Goal: Task Accomplishment & Management: Use online tool/utility

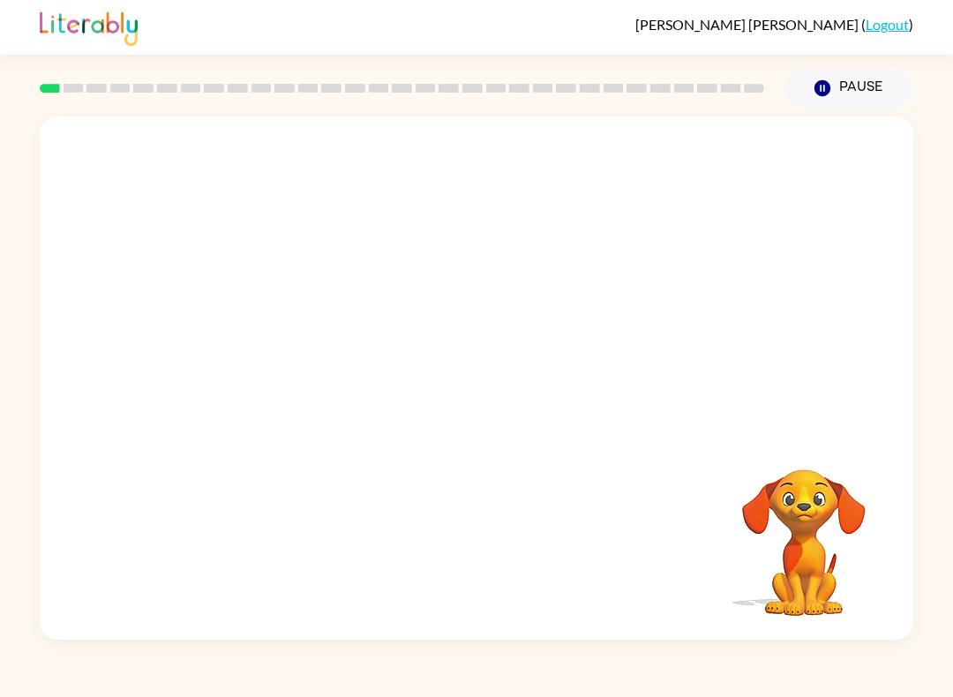
click at [796, 544] on video "Your browser must support playing .mp4 files to use Literably. Please try using…" at bounding box center [804, 530] width 176 height 176
click at [64, 90] on icon at bounding box center [74, 88] width 20 height 9
click at [64, 79] on div at bounding box center [402, 88] width 746 height 62
click at [816, 553] on video "Your browser must support playing .mp4 files to use Literably. Please try using…" at bounding box center [804, 530] width 176 height 176
click at [807, 513] on video "Your browser must support playing .mp4 files to use Literably. Please try using…" at bounding box center [804, 530] width 176 height 176
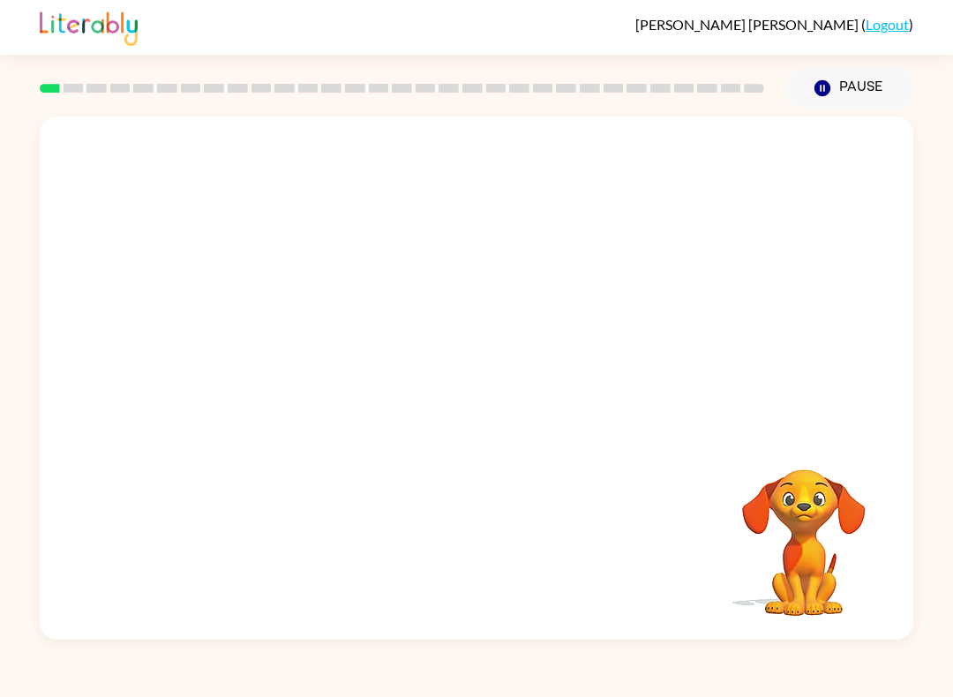
click at [811, 513] on video "Your browser must support playing .mp4 files to use Literably. Please try using…" at bounding box center [804, 530] width 176 height 176
click at [812, 564] on video "Your browser must support playing .mp4 files to use Literably. Please try using…" at bounding box center [804, 530] width 176 height 176
click at [832, 565] on video "Your browser must support playing .mp4 files to use Literably. Please try using…" at bounding box center [804, 530] width 176 height 176
click at [705, 230] on video "Your browser must support playing .mp4 files to use Literably. Please try using…" at bounding box center [477, 274] width 874 height 316
click at [421, 281] on video "Your browser must support playing .mp4 files to use Literably. Please try using…" at bounding box center [477, 274] width 874 height 316
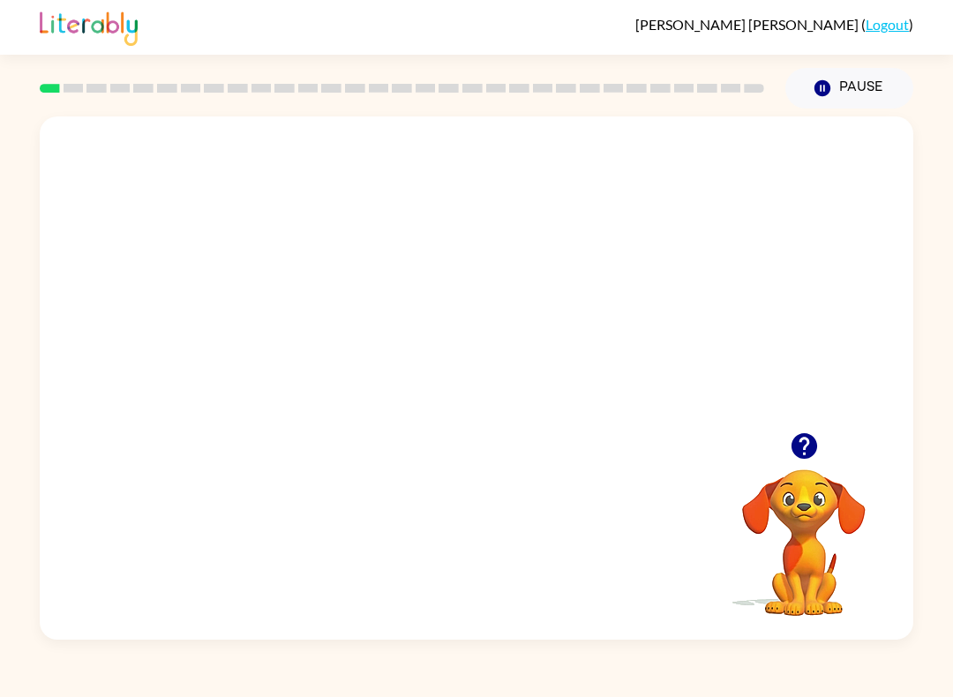
click at [529, 338] on video "Your browser must support playing .mp4 files to use Literably. Please try using…" at bounding box center [477, 274] width 874 height 316
click at [582, 296] on video "Your browser must support playing .mp4 files to use Literably. Please try using…" at bounding box center [477, 274] width 874 height 316
click at [469, 346] on div at bounding box center [477, 377] width 874 height 523
click at [491, 390] on div at bounding box center [476, 387] width 113 height 64
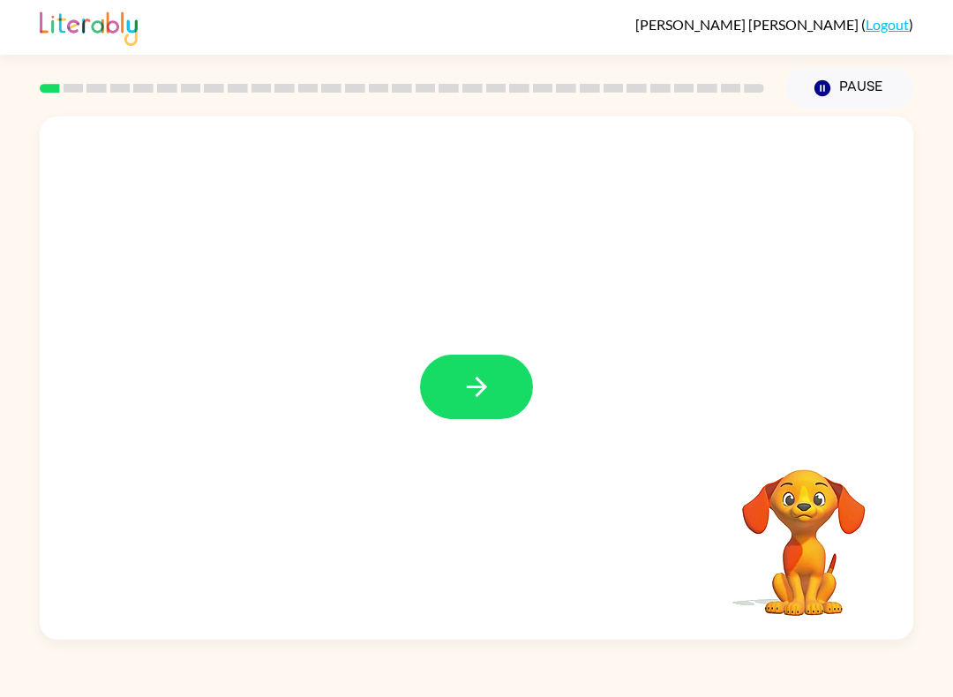
click at [491, 397] on icon "button" at bounding box center [476, 386] width 31 height 31
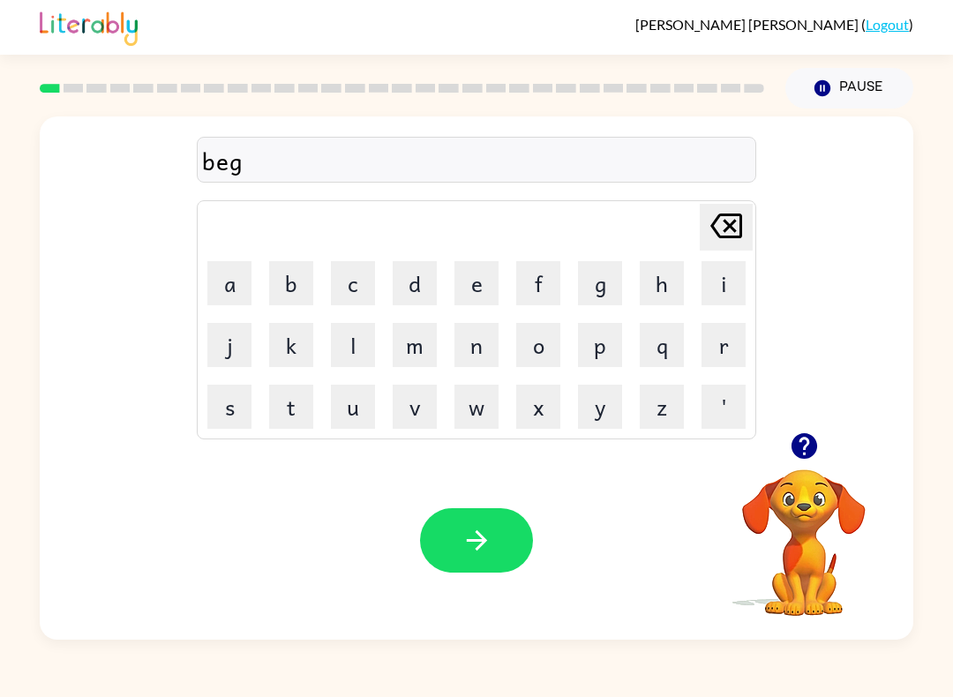
click at [487, 530] on icon "button" at bounding box center [476, 540] width 31 height 31
click at [494, 532] on button "button" at bounding box center [476, 540] width 113 height 64
click at [469, 544] on icon "button" at bounding box center [476, 540] width 31 height 31
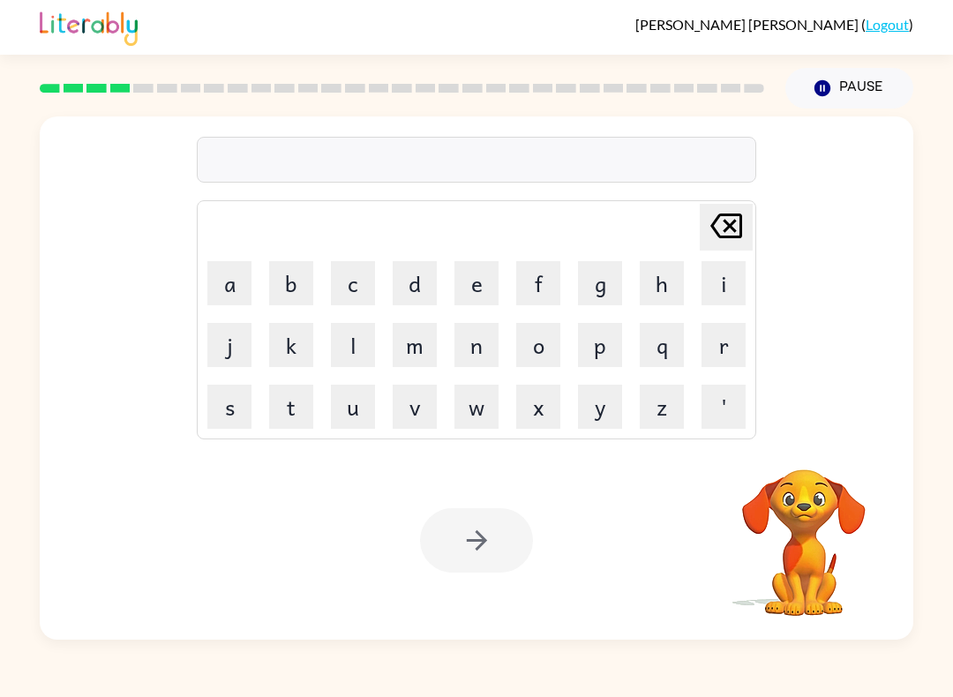
click at [806, 433] on div "[PERSON_NAME] last character input a b c d e f g h i j k l m n o p q r s t u v …" at bounding box center [477, 377] width 874 height 523
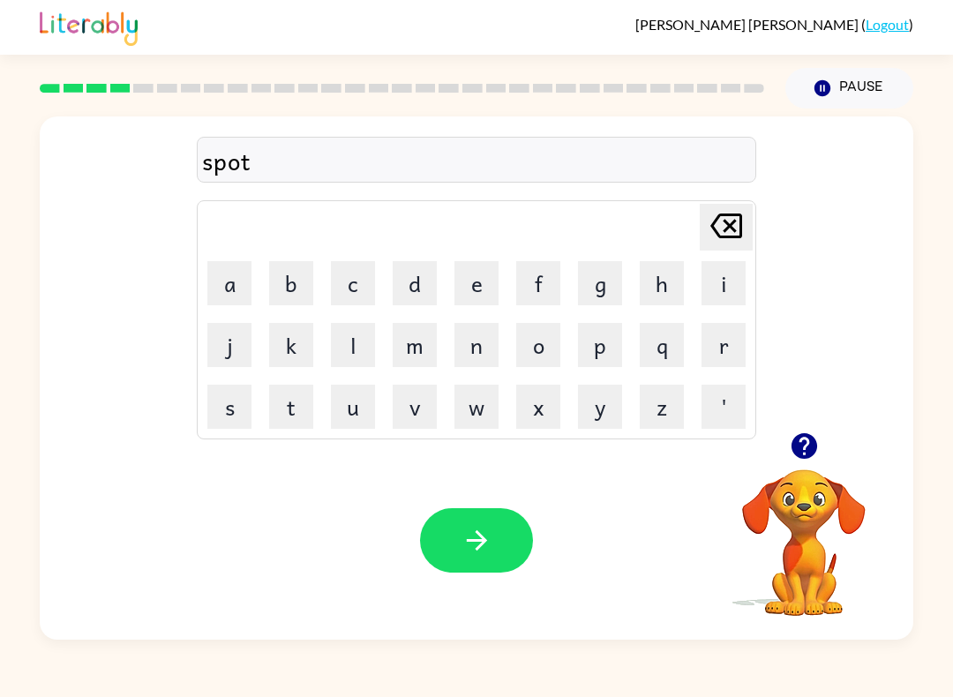
click at [486, 476] on div "Your browser must support playing .mp4 files to use Literably. Please try using…" at bounding box center [477, 540] width 874 height 199
click at [502, 540] on button "button" at bounding box center [476, 540] width 113 height 64
click at [463, 543] on icon "button" at bounding box center [476, 540] width 31 height 31
click at [489, 535] on icon "button" at bounding box center [476, 540] width 31 height 31
click at [469, 536] on icon "button" at bounding box center [476, 540] width 31 height 31
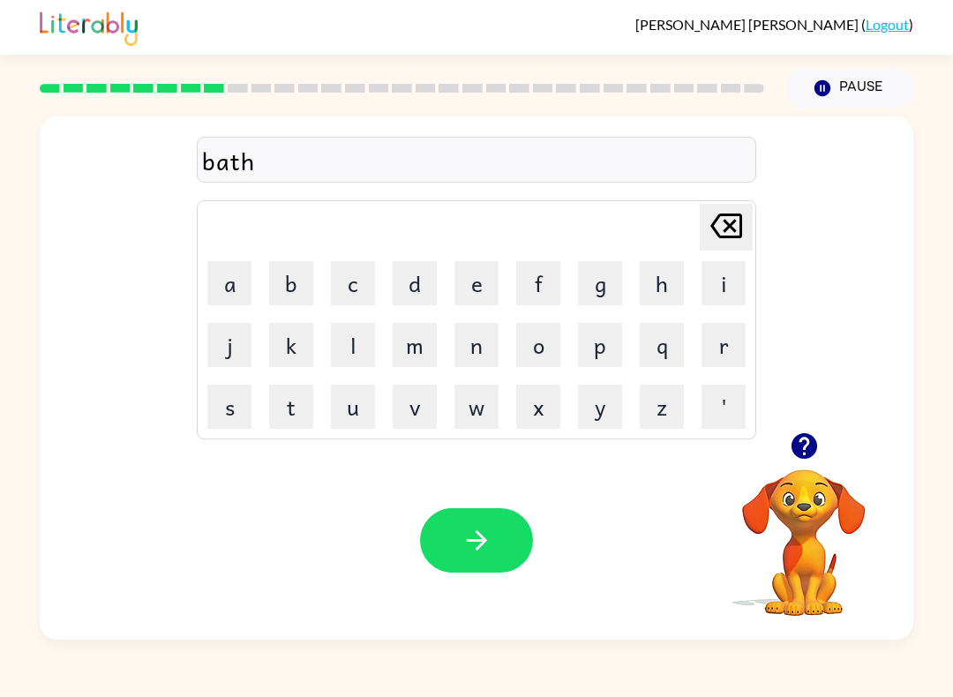
click at [510, 514] on button "button" at bounding box center [476, 540] width 113 height 64
click at [478, 521] on button "button" at bounding box center [476, 540] width 113 height 64
click at [788, 463] on button "button" at bounding box center [804, 446] width 45 height 45
click at [812, 505] on video "Your browser must support playing .mp4 files to use Literably. Please try using…" at bounding box center [804, 530] width 176 height 176
click at [491, 544] on icon "button" at bounding box center [476, 540] width 31 height 31
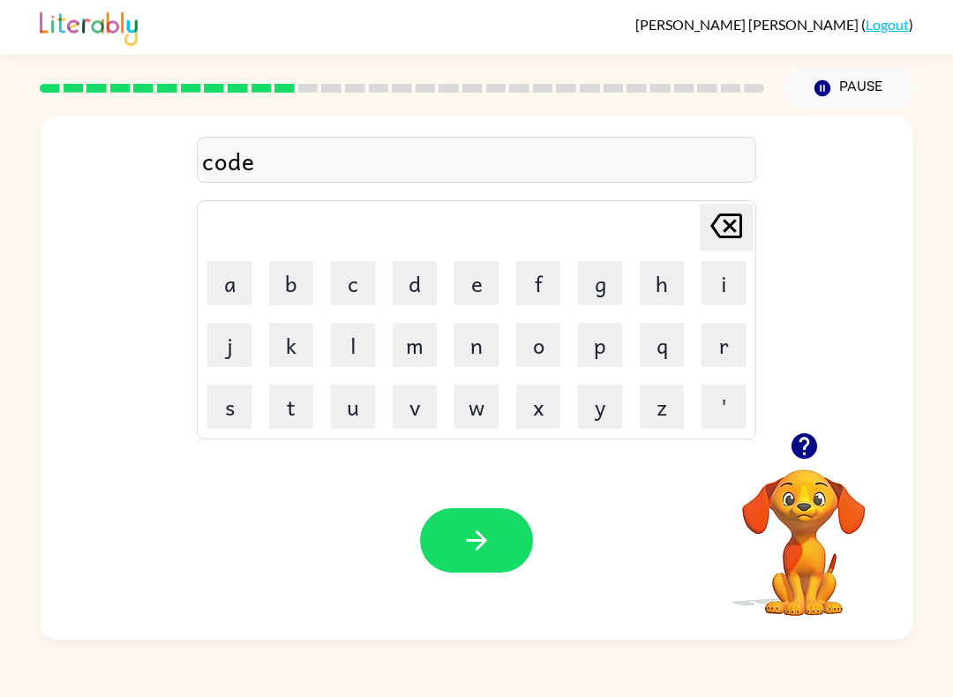
click at [501, 516] on button "button" at bounding box center [476, 540] width 113 height 64
click at [470, 494] on div "Your browser must support playing .mp4 files to use Literably. Please try using…" at bounding box center [477, 540] width 874 height 199
click at [469, 555] on icon "button" at bounding box center [476, 540] width 31 height 31
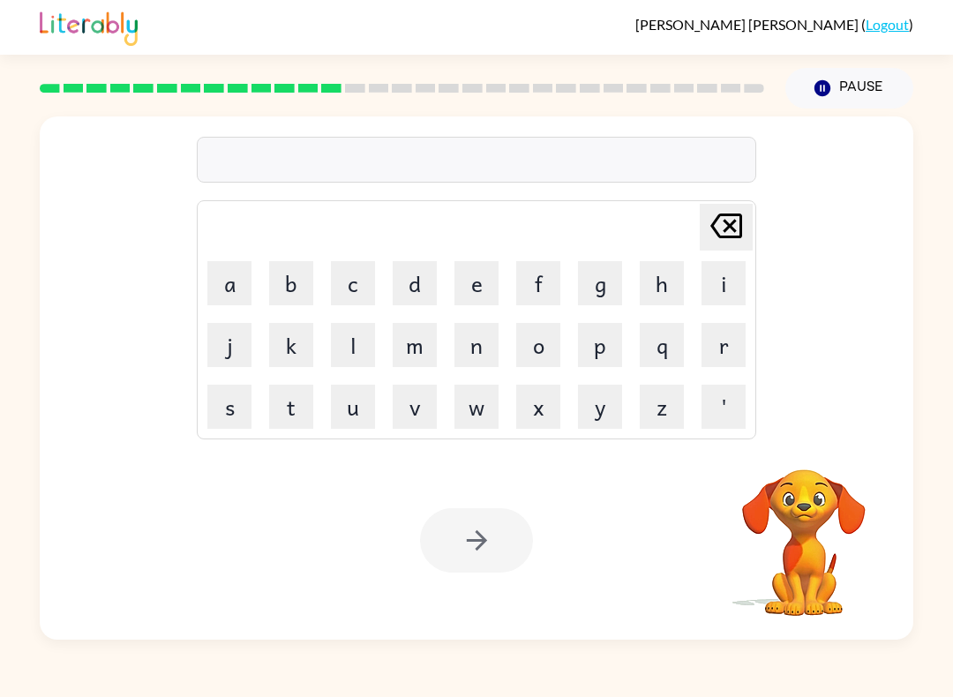
click at [812, 558] on video "Your browser must support playing .mp4 files to use Literably. Please try using…" at bounding box center [804, 530] width 176 height 176
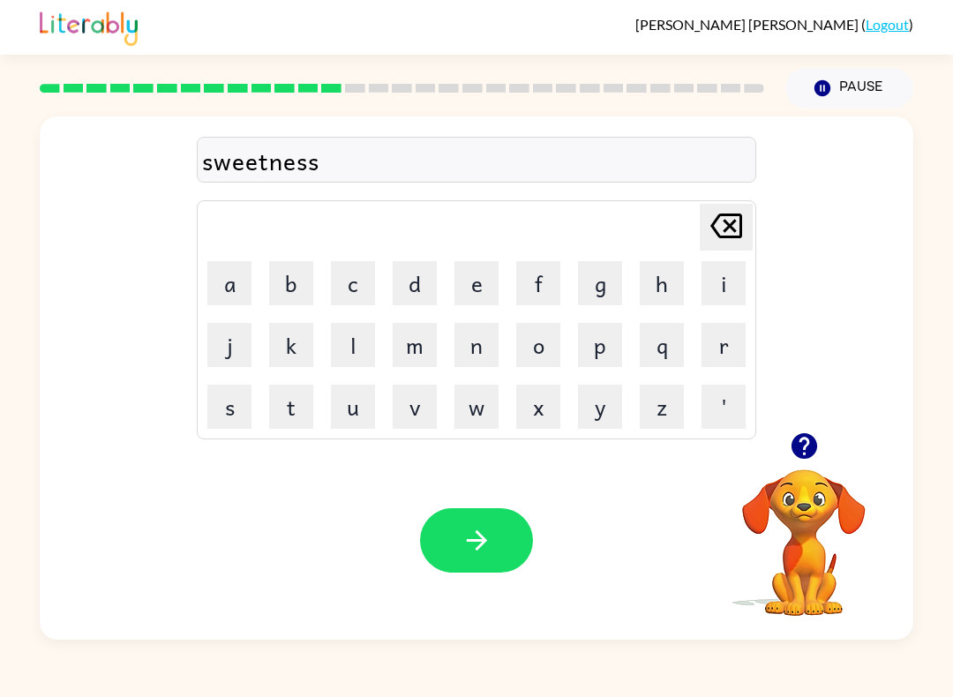
click at [497, 532] on button "button" at bounding box center [476, 540] width 113 height 64
click at [496, 544] on button "button" at bounding box center [476, 540] width 113 height 64
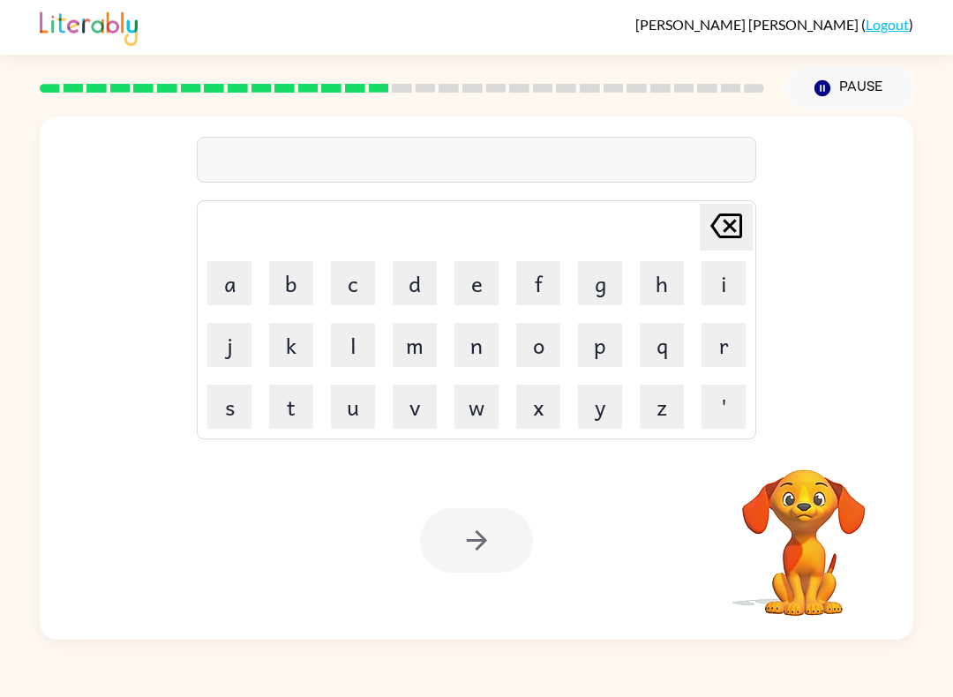
click at [833, 534] on video "Your browser must support playing .mp4 files to use Literably. Please try using…" at bounding box center [804, 530] width 176 height 176
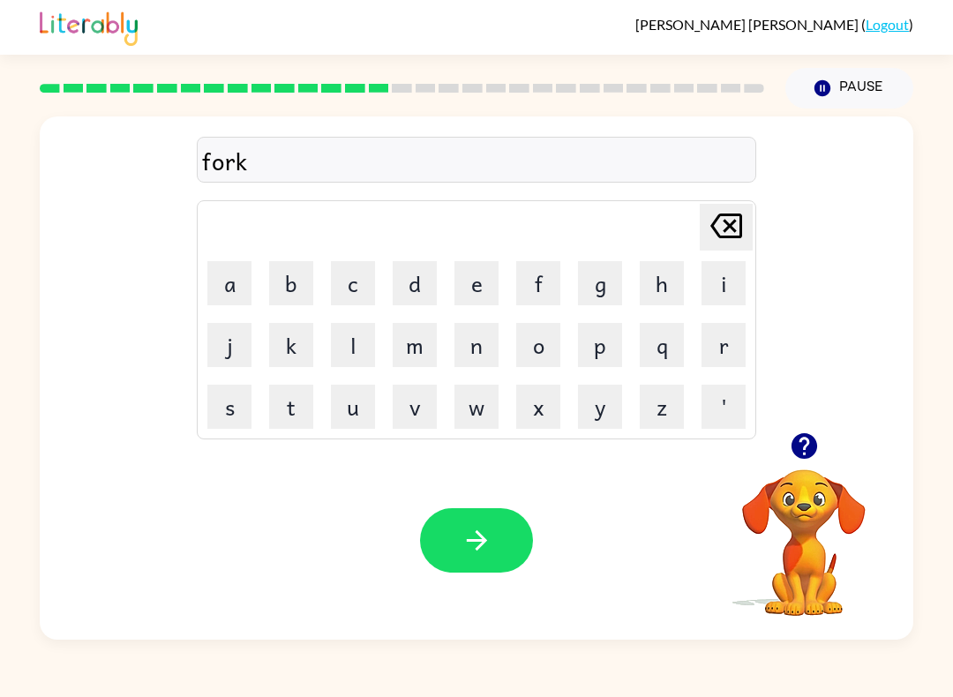
click at [492, 544] on button "button" at bounding box center [476, 540] width 113 height 64
click at [480, 546] on icon "button" at bounding box center [476, 540] width 20 height 20
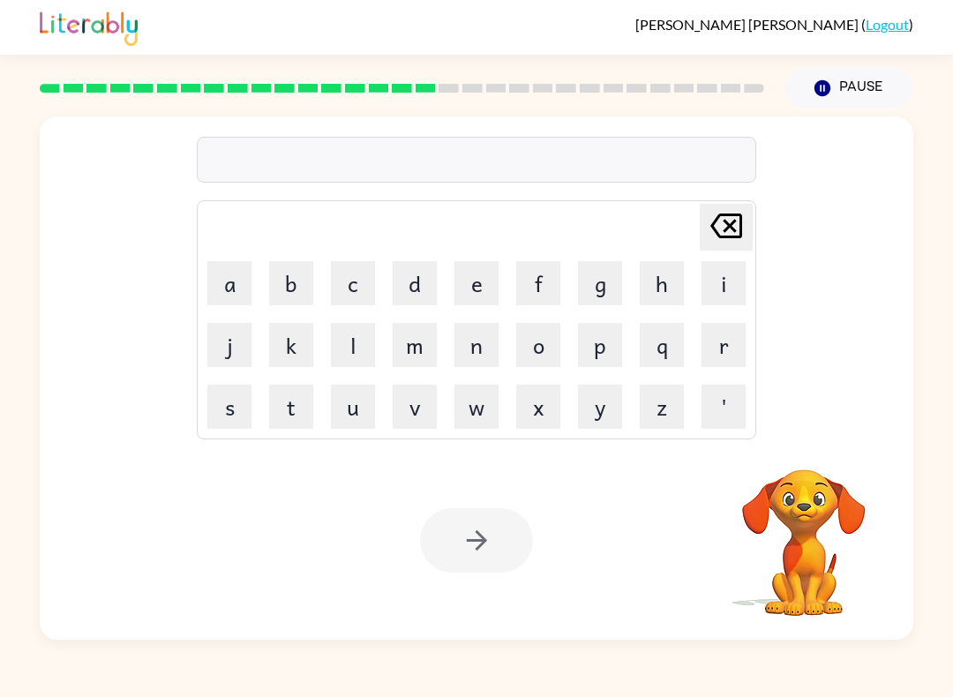
click at [798, 540] on video "Your browser must support playing .mp4 files to use Literably. Please try using…" at bounding box center [804, 530] width 176 height 176
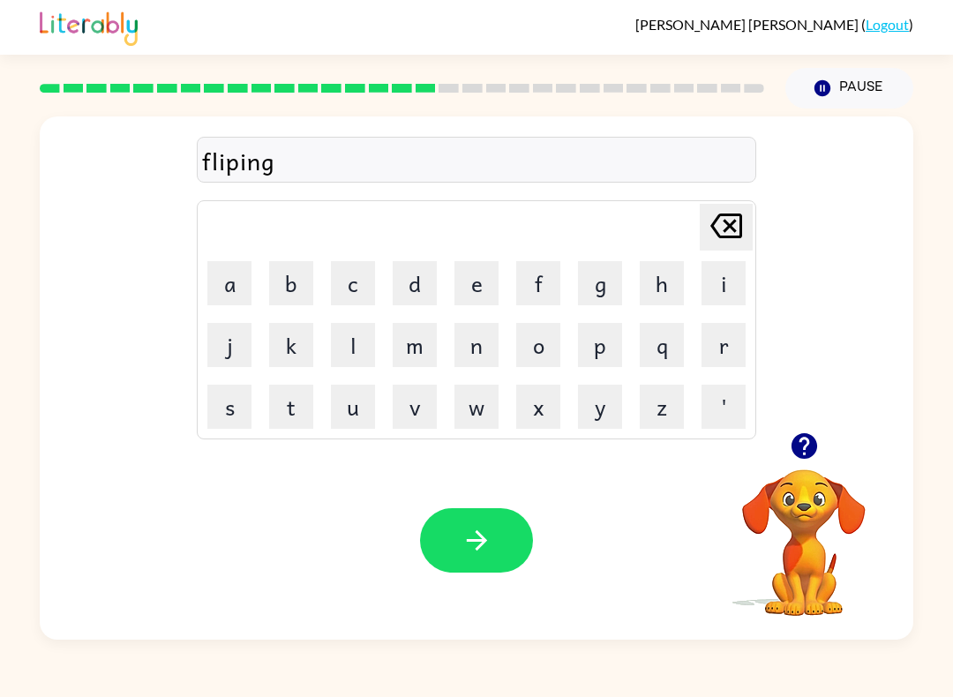
click at [482, 509] on button "button" at bounding box center [476, 540] width 113 height 64
click at [453, 516] on button "button" at bounding box center [476, 540] width 113 height 64
click at [461, 532] on icon "button" at bounding box center [476, 540] width 31 height 31
click at [784, 510] on video "Your browser must support playing .mp4 files to use Literably. Please try using…" at bounding box center [804, 530] width 176 height 176
click at [821, 441] on button "button" at bounding box center [804, 446] width 45 height 45
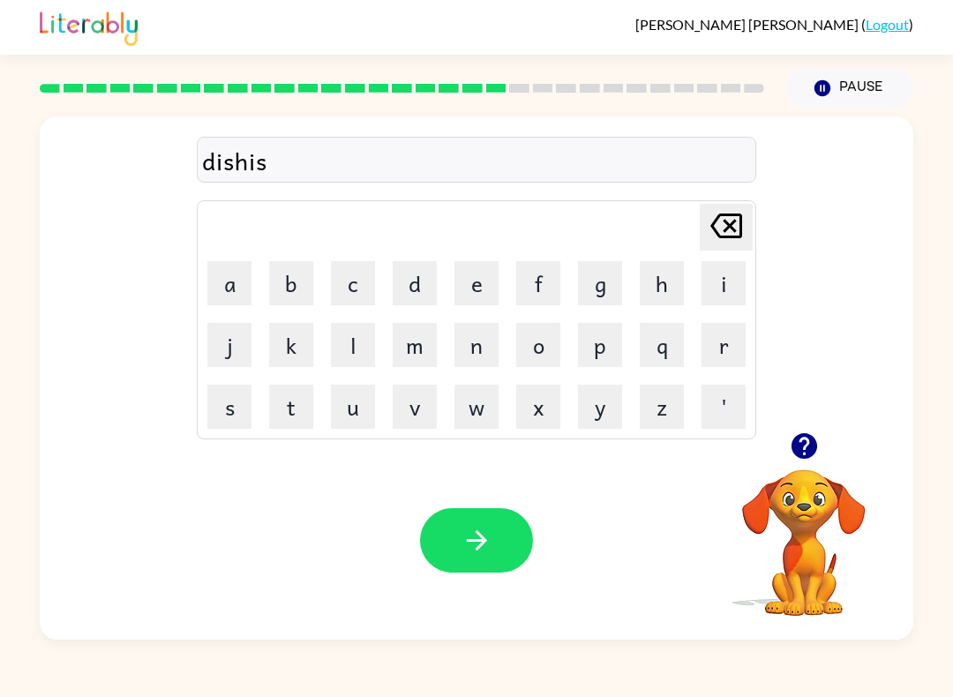
click at [468, 532] on icon "button" at bounding box center [476, 540] width 31 height 31
click at [513, 543] on button "button" at bounding box center [476, 540] width 113 height 64
click at [464, 538] on icon "button" at bounding box center [476, 540] width 31 height 31
click at [454, 533] on button "button" at bounding box center [476, 540] width 113 height 64
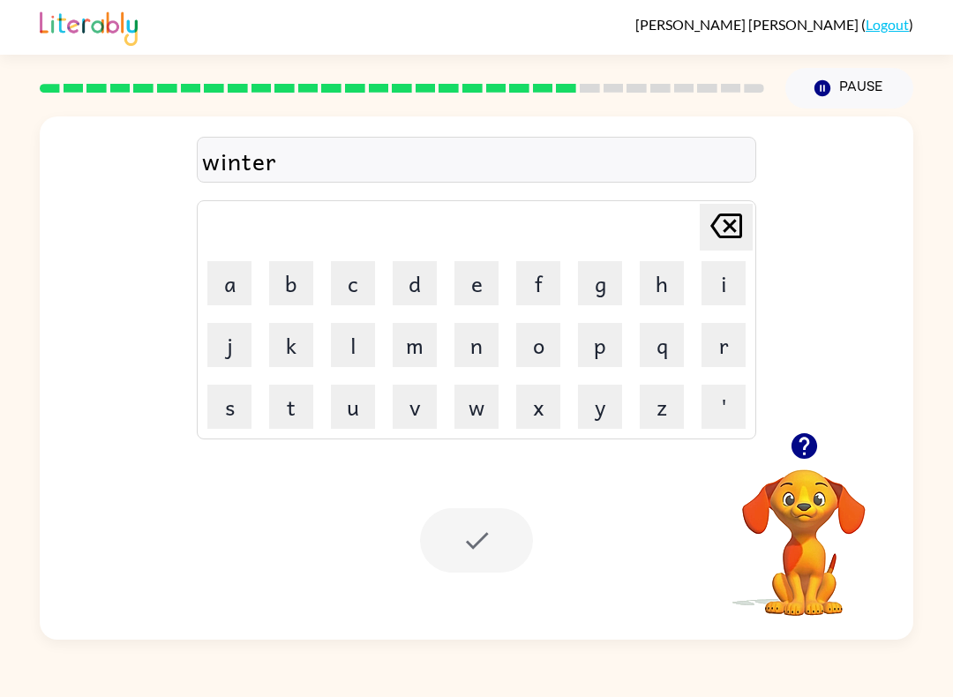
click at [489, 552] on div at bounding box center [476, 540] width 113 height 64
click at [800, 522] on video "Your browser must support playing .mp4 files to use Literably. Please try using…" at bounding box center [804, 530] width 176 height 176
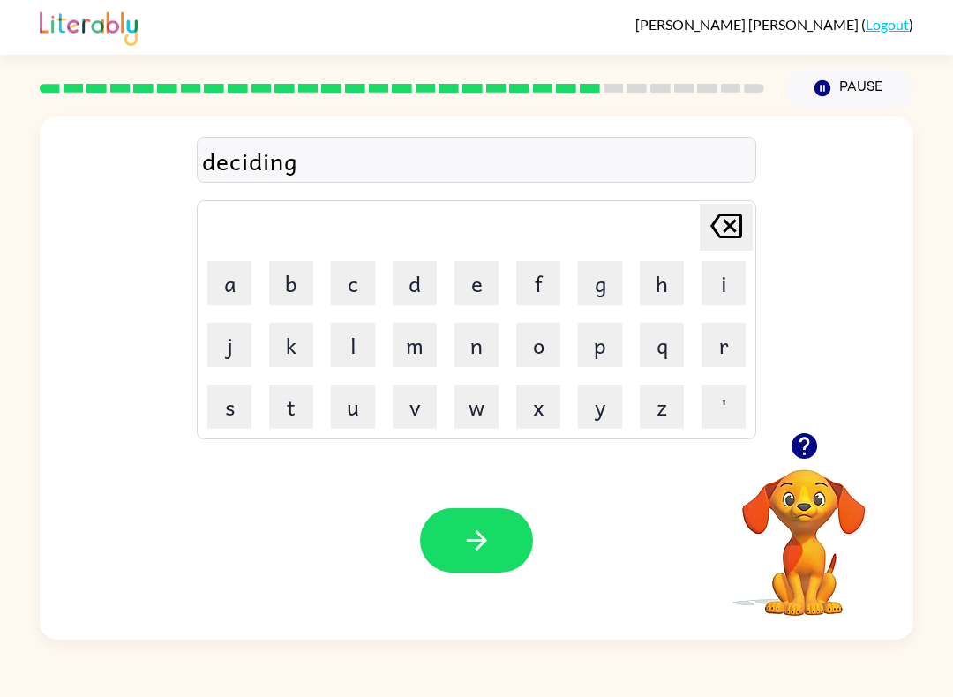
click at [499, 536] on button "button" at bounding box center [476, 540] width 113 height 64
click at [488, 542] on icon "button" at bounding box center [476, 540] width 31 height 31
click at [468, 529] on icon "button" at bounding box center [476, 540] width 31 height 31
click at [491, 524] on button "button" at bounding box center [476, 540] width 113 height 64
click at [502, 537] on button "button" at bounding box center [476, 540] width 113 height 64
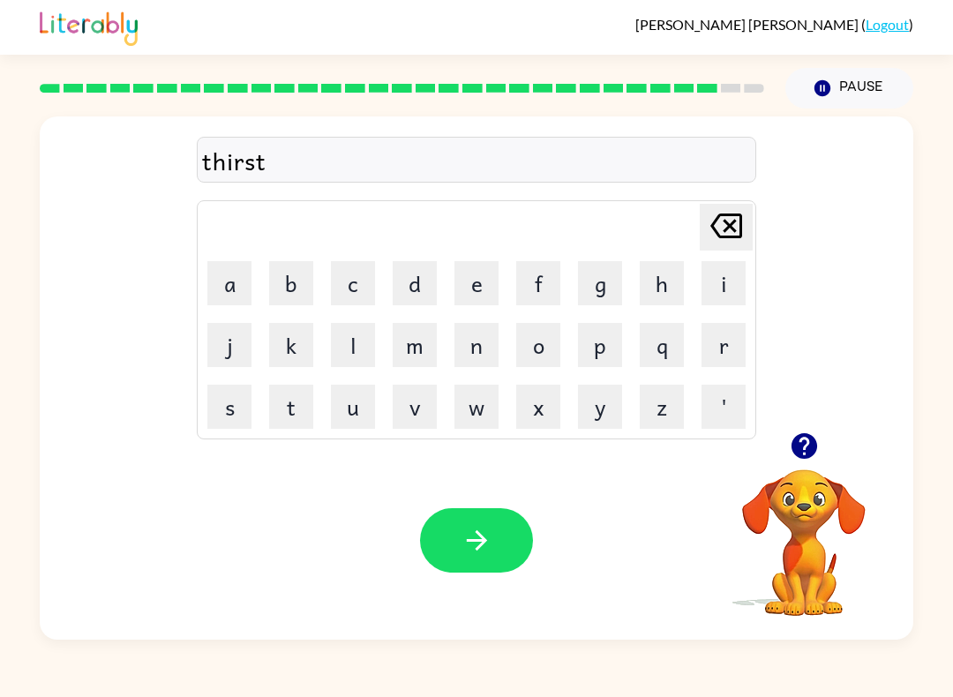
click at [490, 529] on icon "button" at bounding box center [476, 540] width 31 height 31
click at [478, 529] on icon "button" at bounding box center [476, 540] width 31 height 31
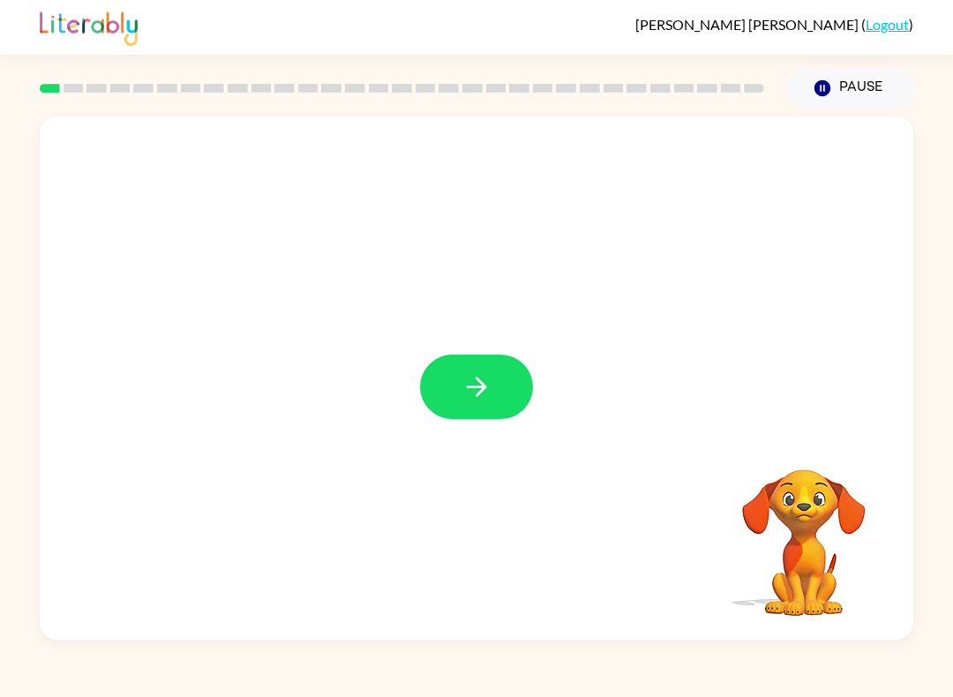
click at [467, 375] on icon "button" at bounding box center [476, 386] width 31 height 31
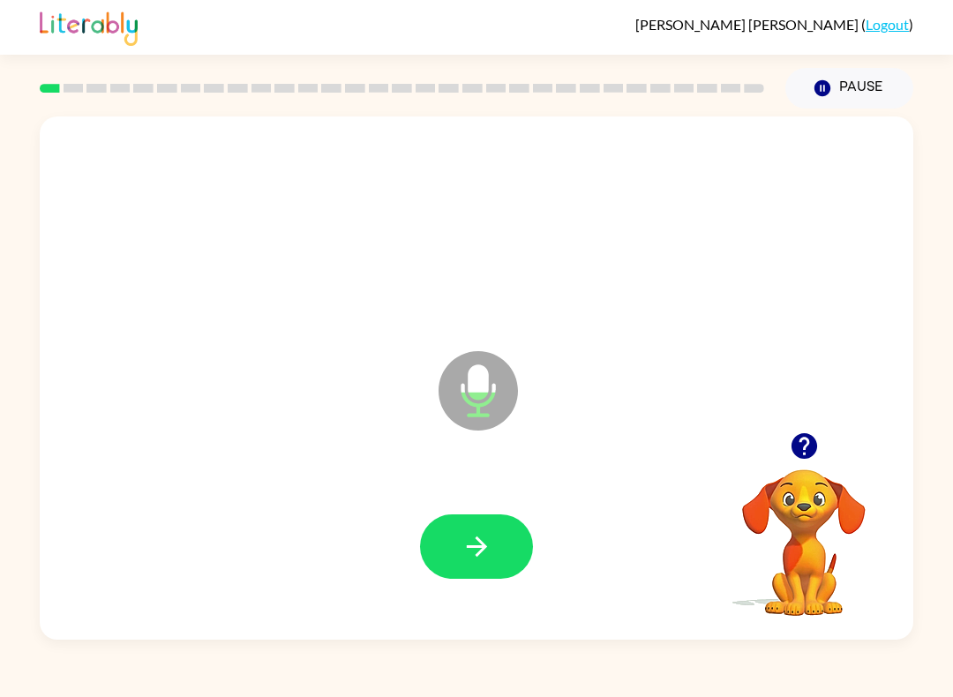
click at [510, 519] on button "button" at bounding box center [476, 546] width 113 height 64
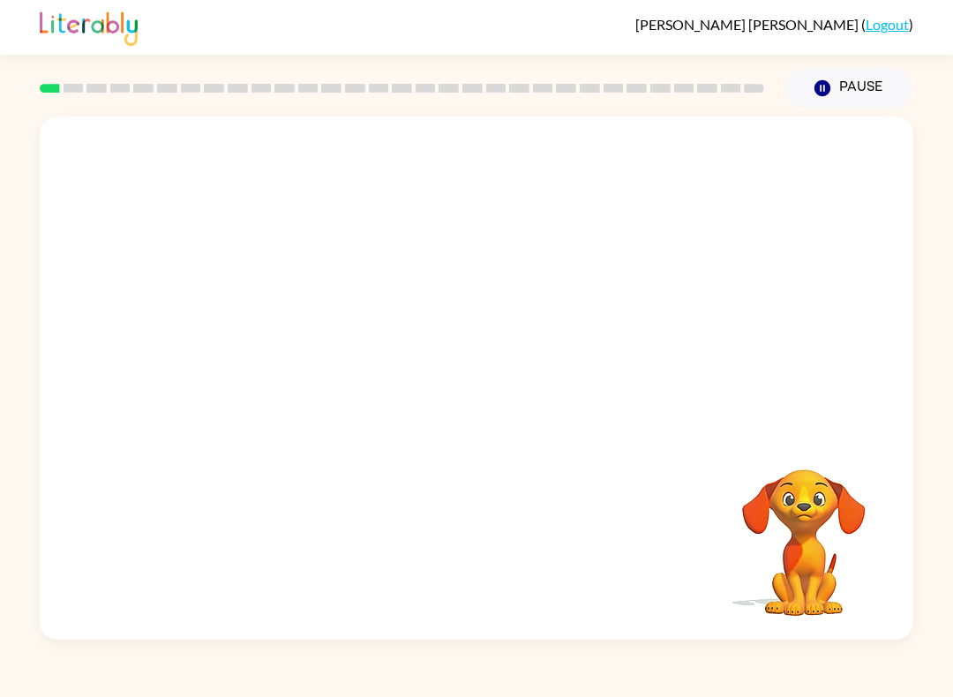
click at [829, 545] on video "Your browser must support playing .mp4 files to use Literably. Please try using…" at bounding box center [804, 530] width 176 height 176
click at [813, 560] on video "Your browser must support playing .mp4 files to use Literably. Please try using…" at bounding box center [804, 530] width 176 height 176
click at [496, 543] on div at bounding box center [476, 546] width 113 height 64
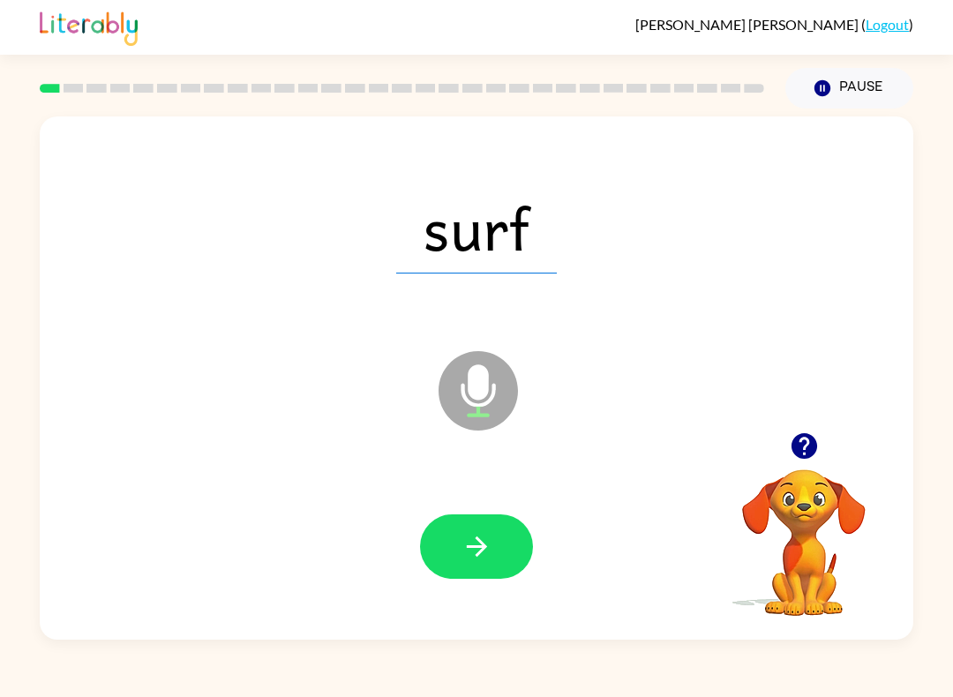
click at [491, 552] on icon "button" at bounding box center [476, 546] width 31 height 31
click at [476, 547] on icon "button" at bounding box center [476, 546] width 20 height 20
click at [483, 550] on icon "button" at bounding box center [476, 546] width 20 height 20
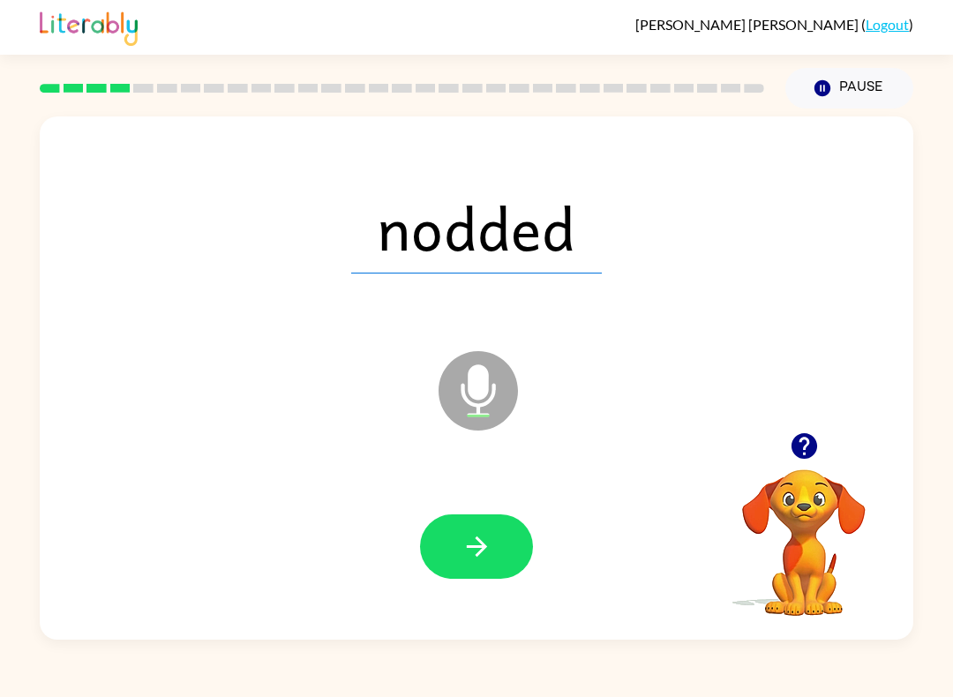
click at [484, 547] on icon "button" at bounding box center [476, 546] width 20 height 20
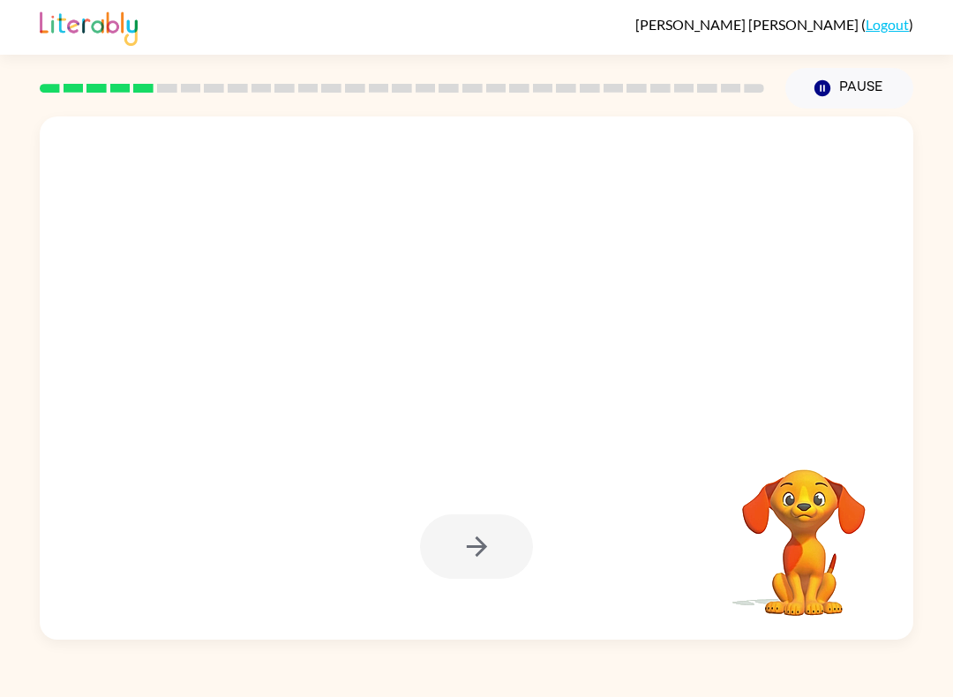
click at [813, 560] on video "Your browser must support playing .mp4 files to use Literably. Please try using…" at bounding box center [804, 530] width 176 height 176
click at [813, 584] on video "Your browser must support playing .mp4 files to use Literably. Please try using…" at bounding box center [804, 530] width 176 height 176
click at [797, 492] on video "Your browser must support playing .mp4 files to use Literably. Please try using…" at bounding box center [804, 530] width 176 height 176
click at [847, 494] on video "Your browser must support playing .mp4 files to use Literably. Please try using…" at bounding box center [804, 530] width 176 height 176
click at [803, 508] on video "Your browser must support playing .mp4 files to use Literably. Please try using…" at bounding box center [804, 530] width 176 height 176
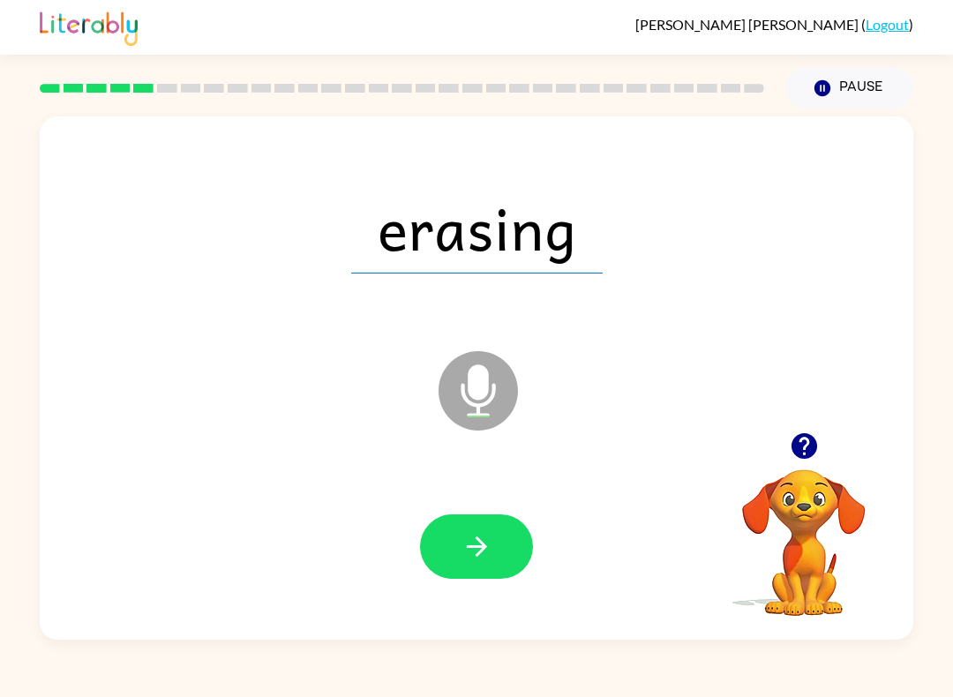
click at [480, 555] on icon "button" at bounding box center [476, 546] width 31 height 31
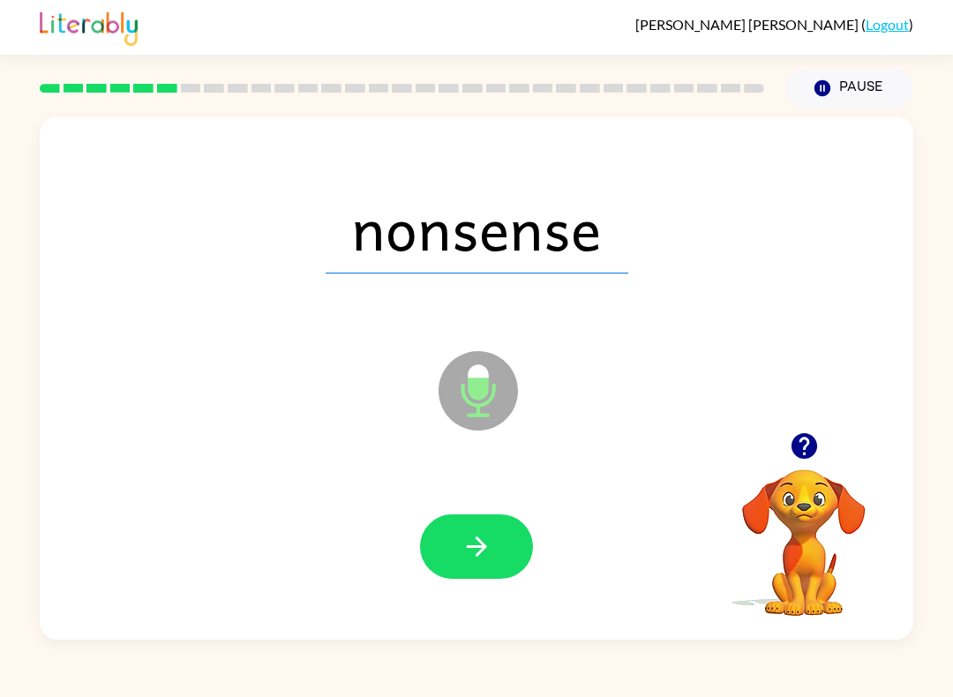
click at [487, 536] on icon "button" at bounding box center [476, 546] width 31 height 31
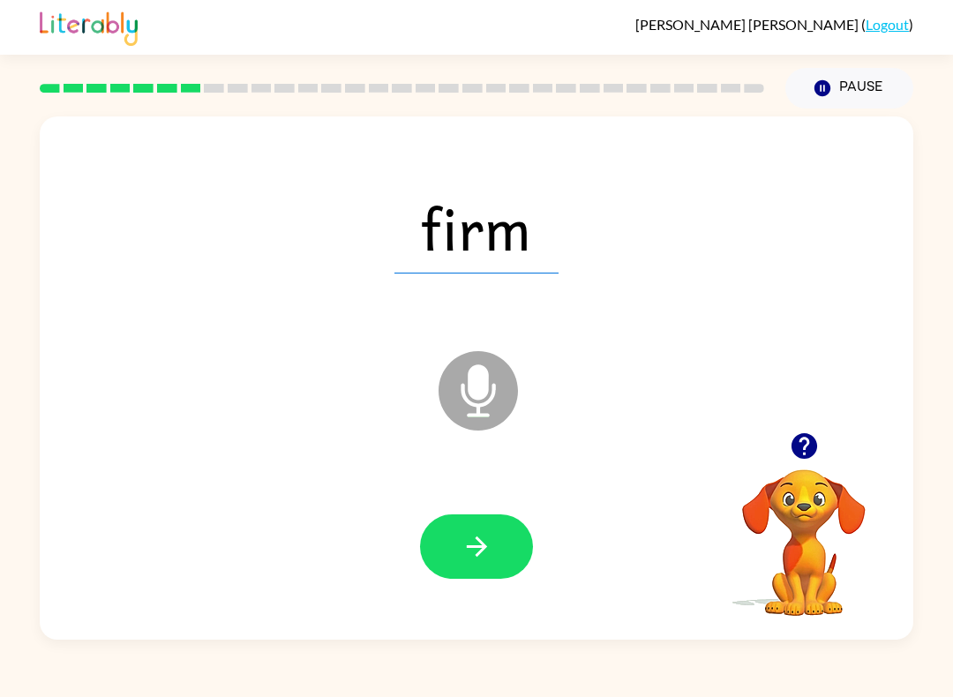
click at [486, 549] on icon "button" at bounding box center [476, 546] width 31 height 31
click at [480, 557] on icon "button" at bounding box center [476, 546] width 31 height 31
click at [484, 536] on icon "button" at bounding box center [476, 546] width 31 height 31
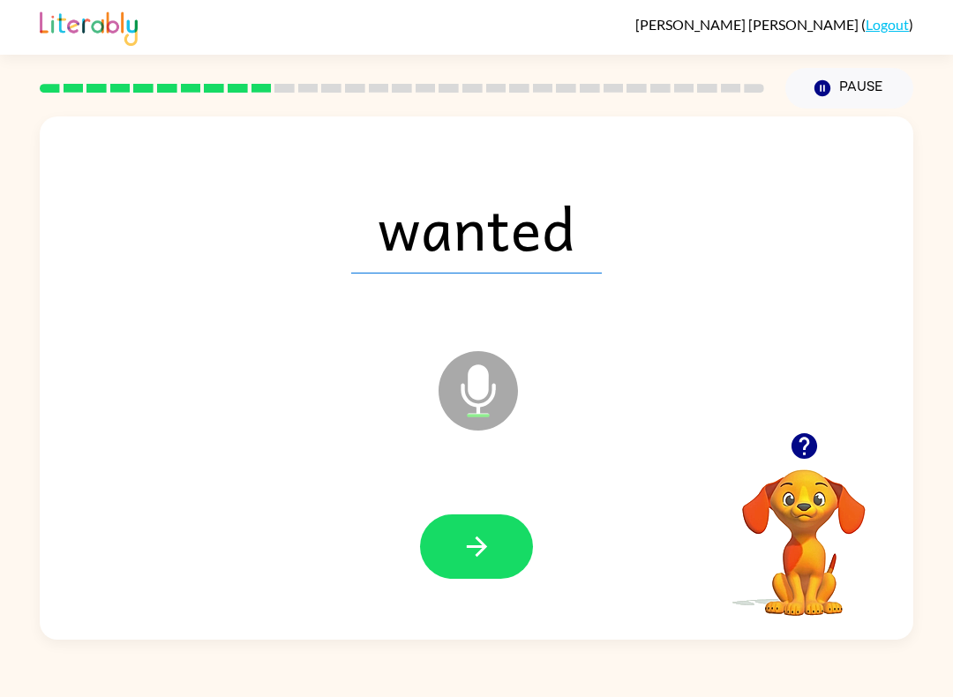
click at [481, 540] on icon "button" at bounding box center [476, 546] width 31 height 31
click at [476, 544] on icon "button" at bounding box center [476, 546] width 31 height 31
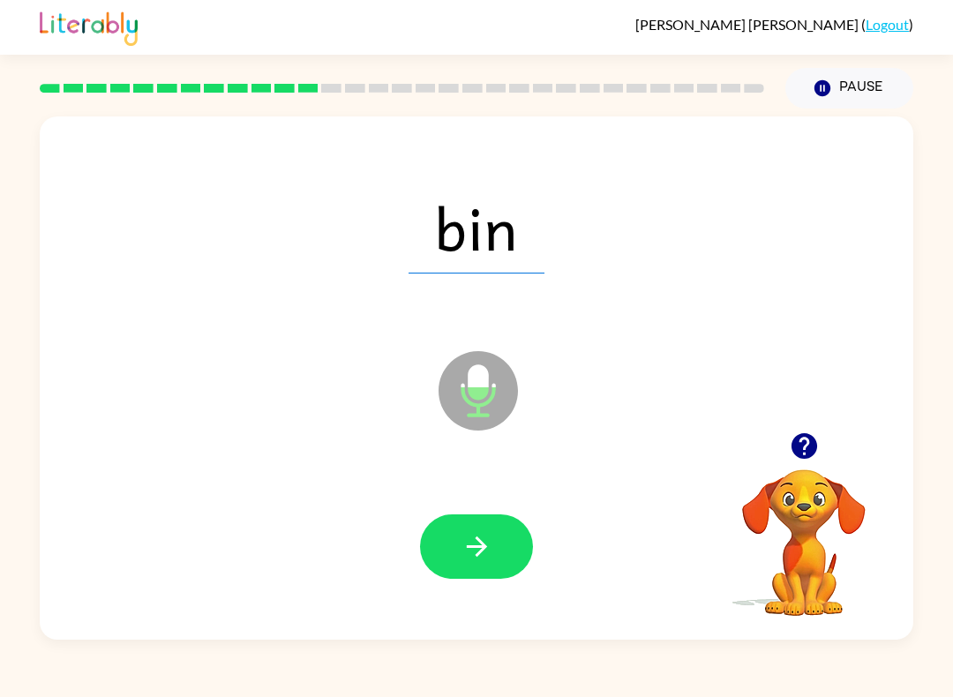
click at [484, 531] on button "button" at bounding box center [476, 546] width 113 height 64
click at [474, 562] on icon "button" at bounding box center [476, 546] width 31 height 31
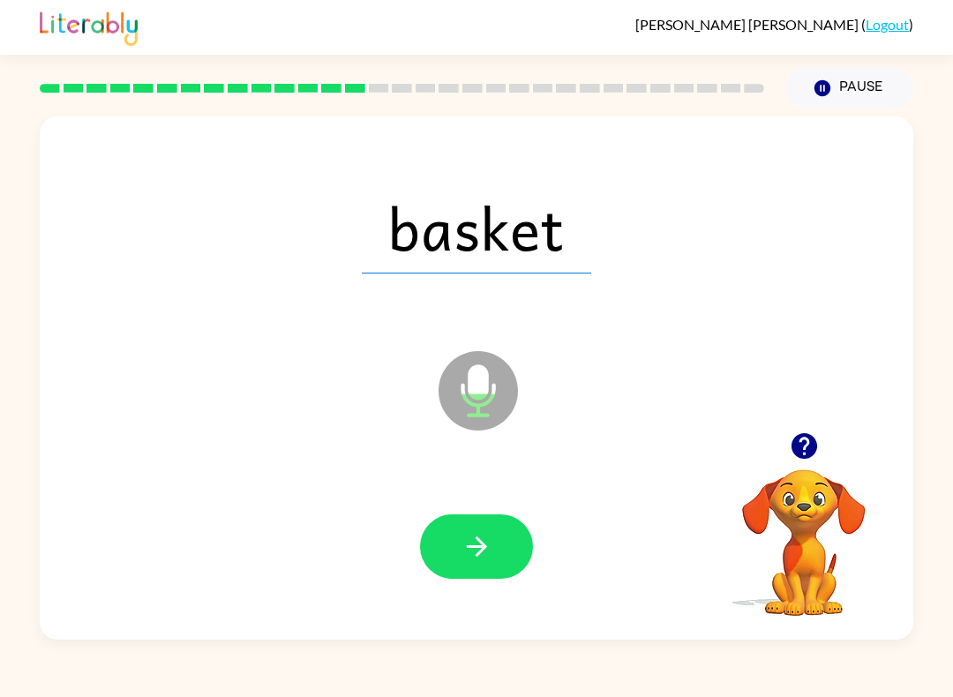
click at [492, 544] on button "button" at bounding box center [476, 546] width 113 height 64
click at [492, 554] on button "button" at bounding box center [476, 546] width 113 height 64
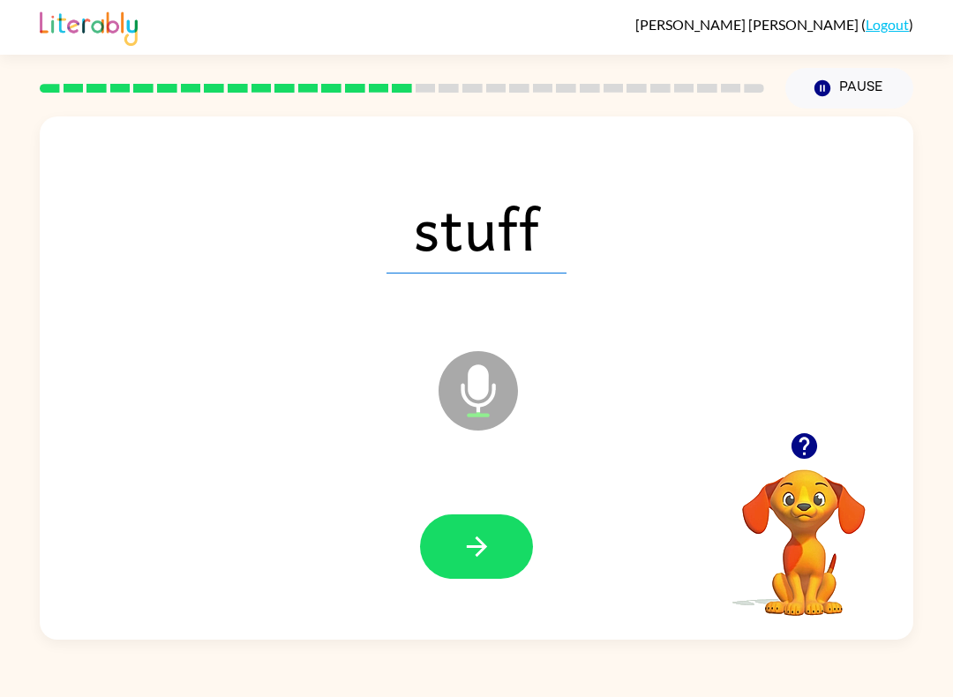
click at [476, 558] on icon "button" at bounding box center [476, 546] width 31 height 31
click at [489, 548] on icon "button" at bounding box center [476, 546] width 31 height 31
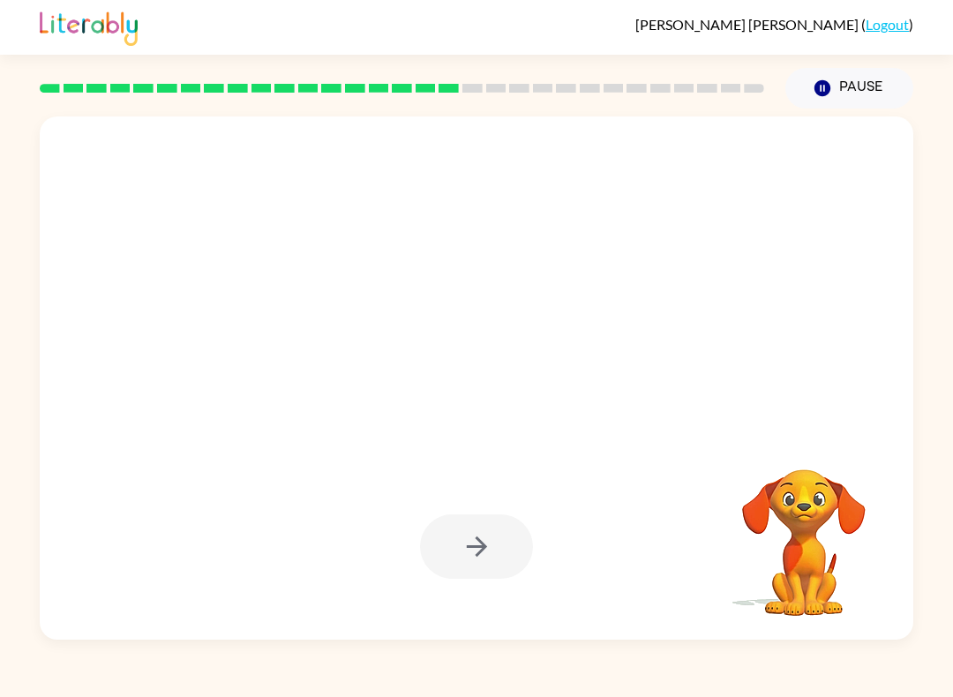
click at [804, 536] on video "Your browser must support playing .mp4 files to use Literably. Please try using…" at bounding box center [804, 530] width 176 height 176
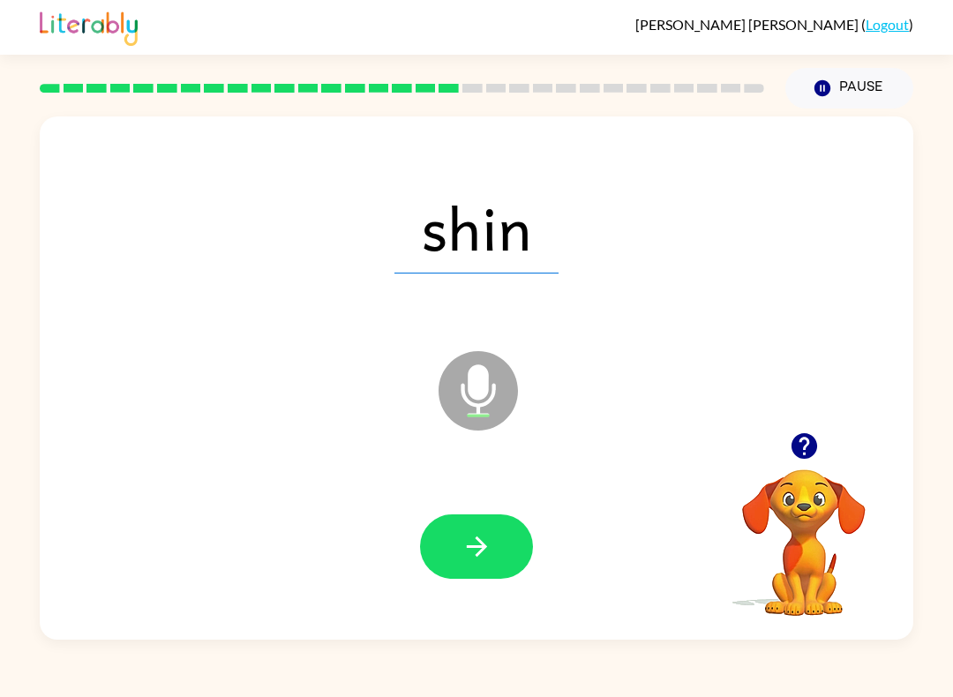
click at [499, 544] on button "button" at bounding box center [476, 546] width 113 height 64
click at [504, 542] on button "button" at bounding box center [476, 546] width 113 height 64
click at [489, 543] on icon "button" at bounding box center [476, 546] width 31 height 31
click at [491, 541] on icon "button" at bounding box center [476, 546] width 31 height 31
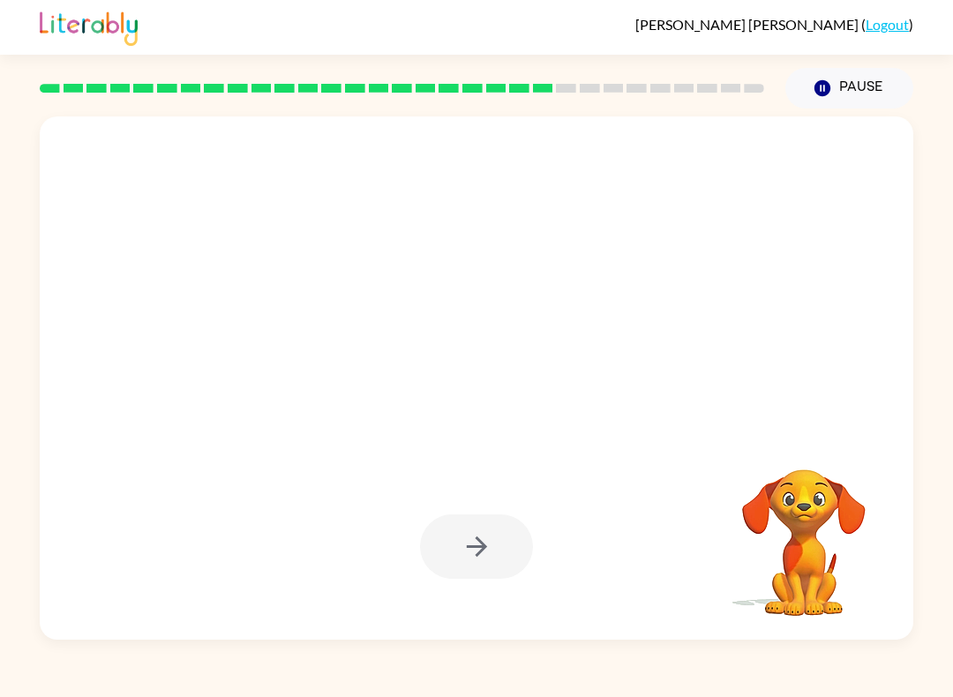
click at [819, 499] on video "Your browser must support playing .mp4 files to use Literably. Please try using…" at bounding box center [804, 530] width 176 height 176
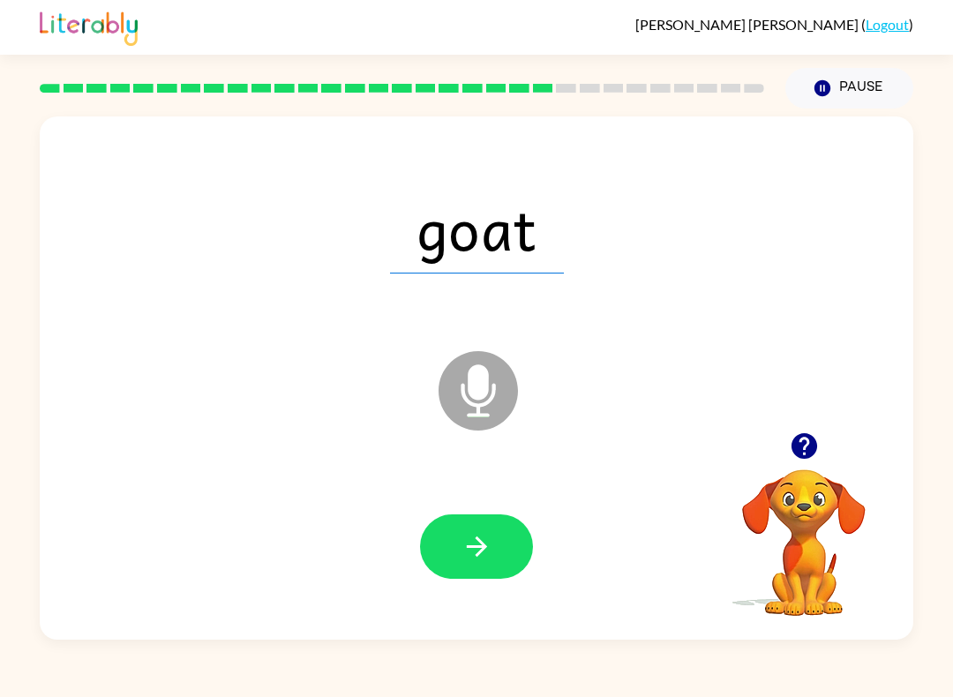
click at [498, 538] on button "button" at bounding box center [476, 546] width 113 height 64
click at [496, 546] on button "button" at bounding box center [476, 546] width 113 height 64
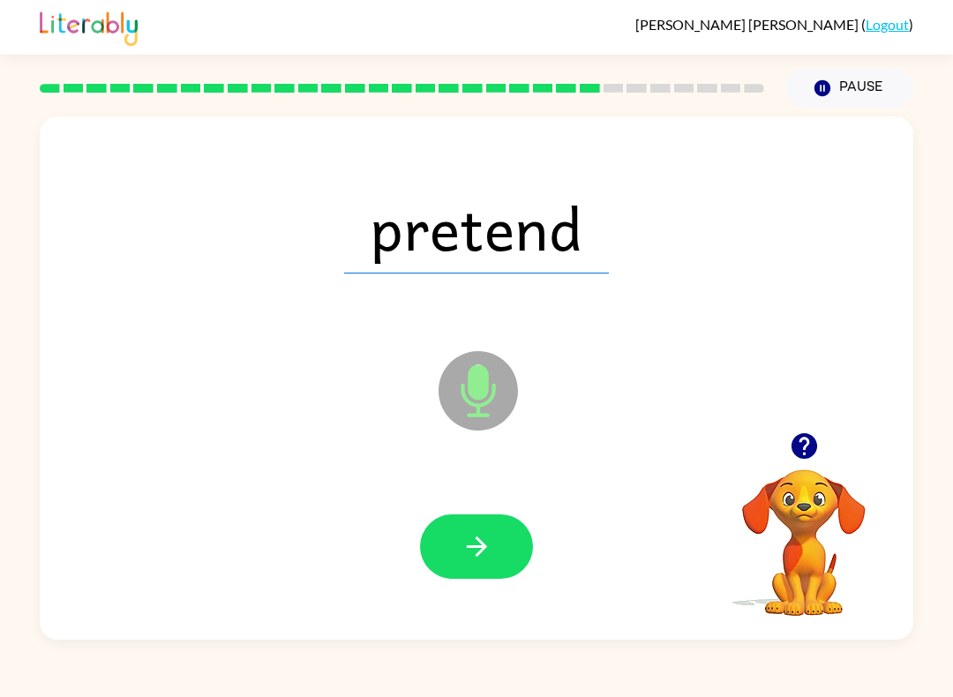
click at [487, 537] on icon "button" at bounding box center [476, 546] width 31 height 31
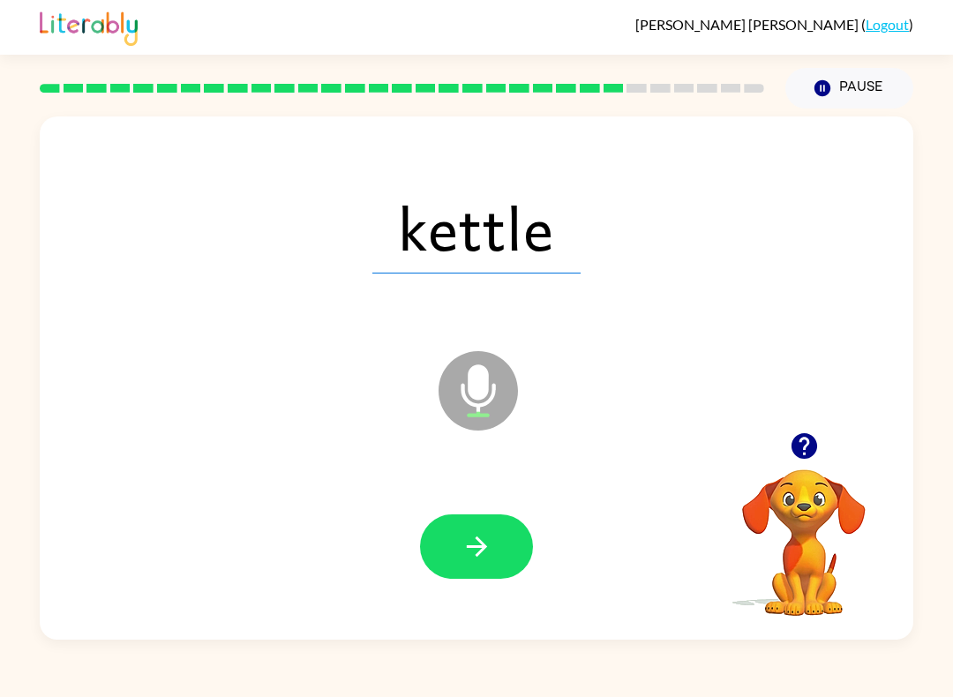
click at [487, 553] on icon "button" at bounding box center [476, 546] width 31 height 31
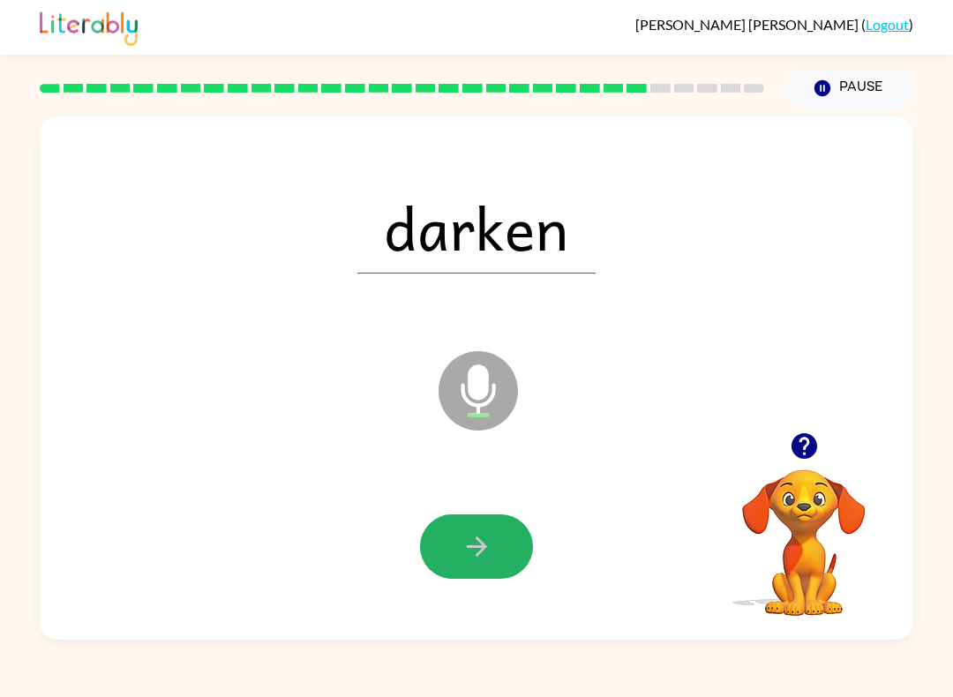
click at [490, 551] on icon "button" at bounding box center [476, 546] width 31 height 31
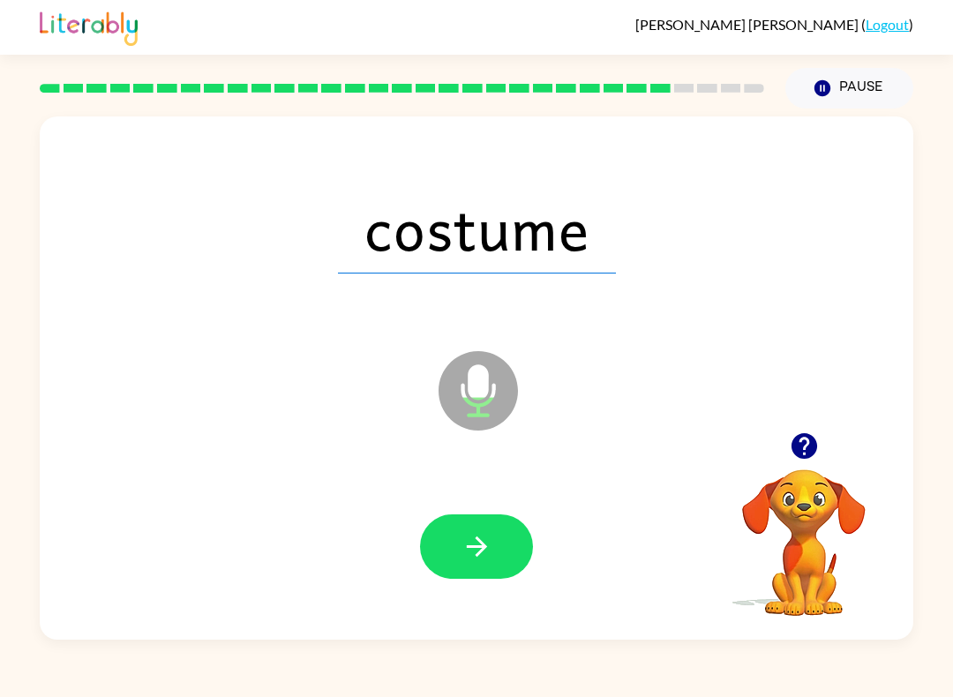
click at [492, 555] on button "button" at bounding box center [476, 546] width 113 height 64
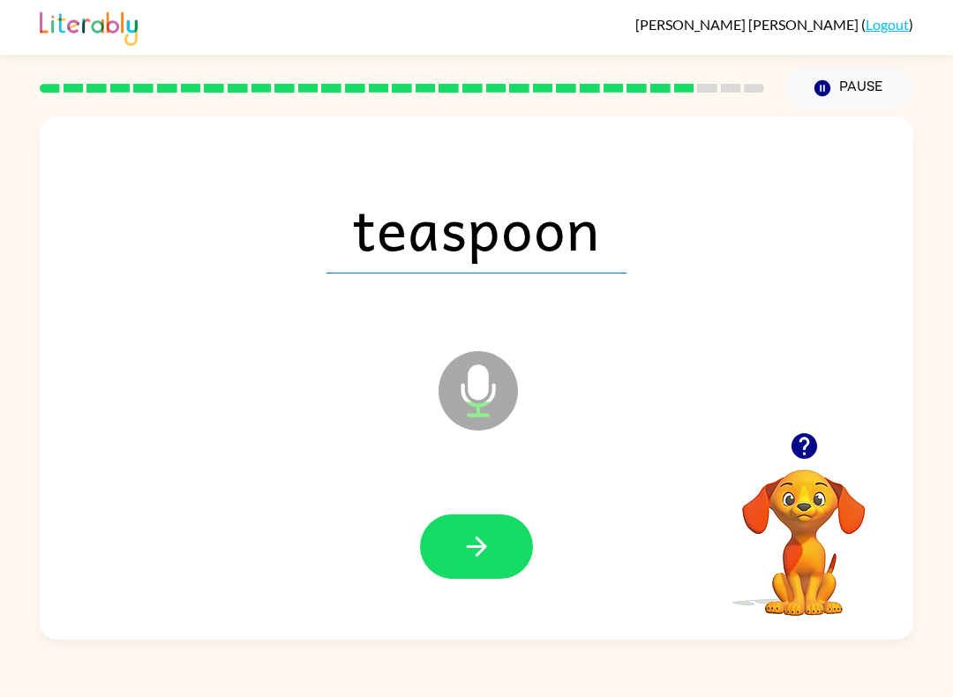
click at [481, 536] on icon "button" at bounding box center [476, 546] width 31 height 31
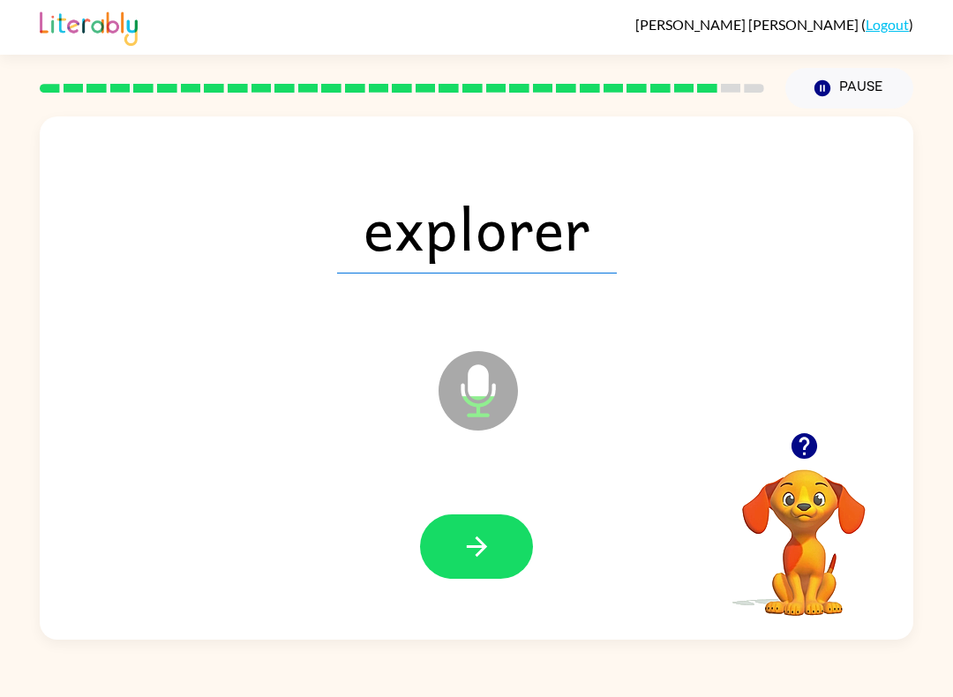
click at [490, 548] on icon "button" at bounding box center [476, 546] width 31 height 31
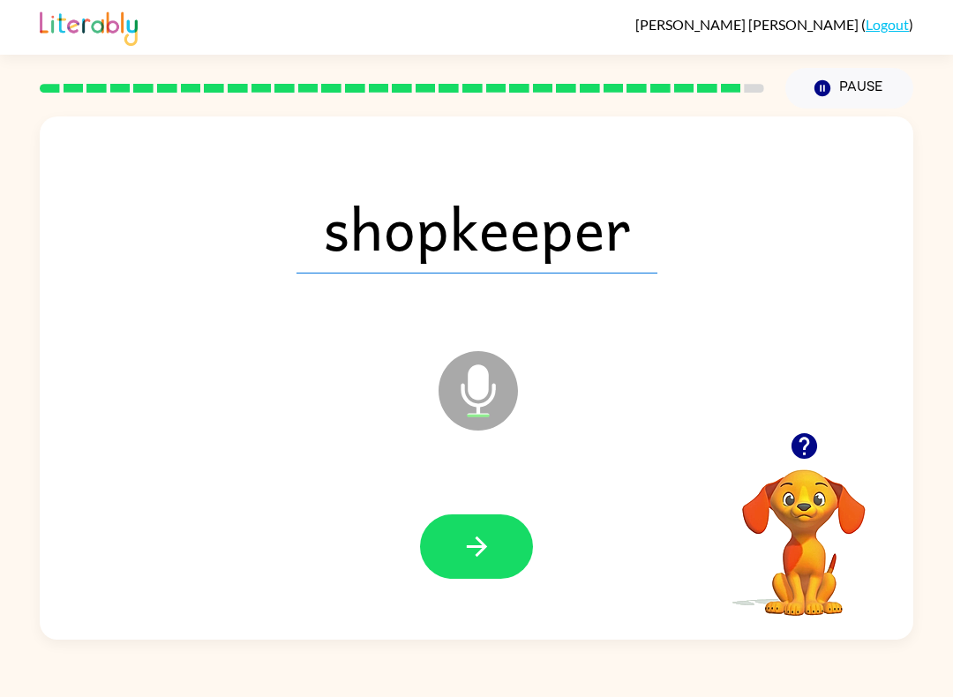
click at [471, 566] on button "button" at bounding box center [476, 546] width 113 height 64
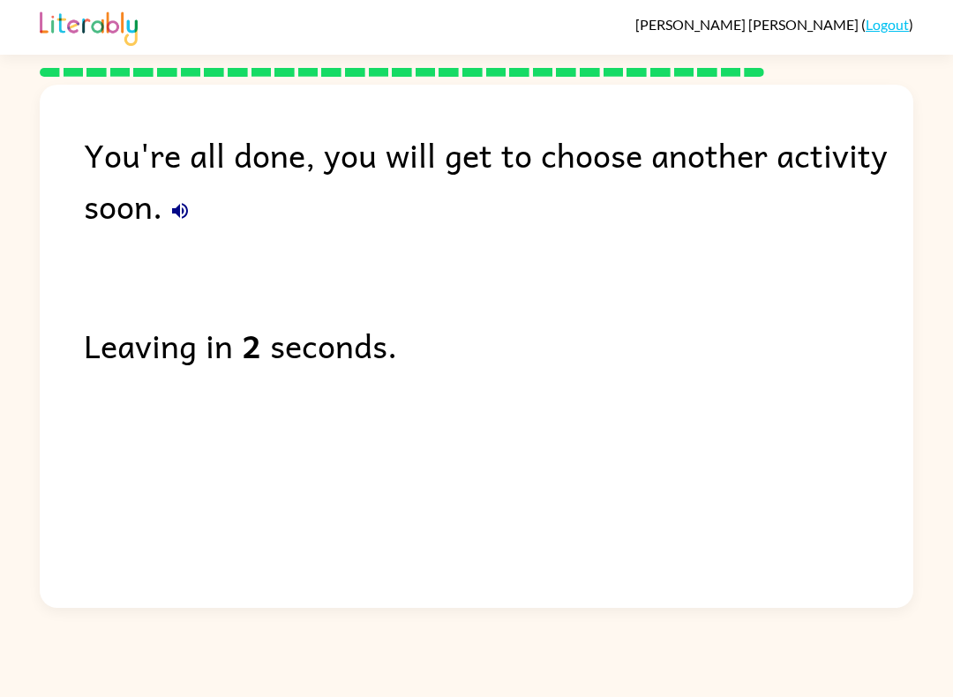
click at [238, 353] on div "Leaving in 2 seconds." at bounding box center [498, 344] width 829 height 51
click at [231, 367] on div "Leaving in 1 second." at bounding box center [498, 344] width 829 height 51
click at [250, 357] on b "1" at bounding box center [251, 344] width 19 height 51
click at [251, 349] on b "0" at bounding box center [251, 344] width 19 height 51
